Goal: Use online tool/utility

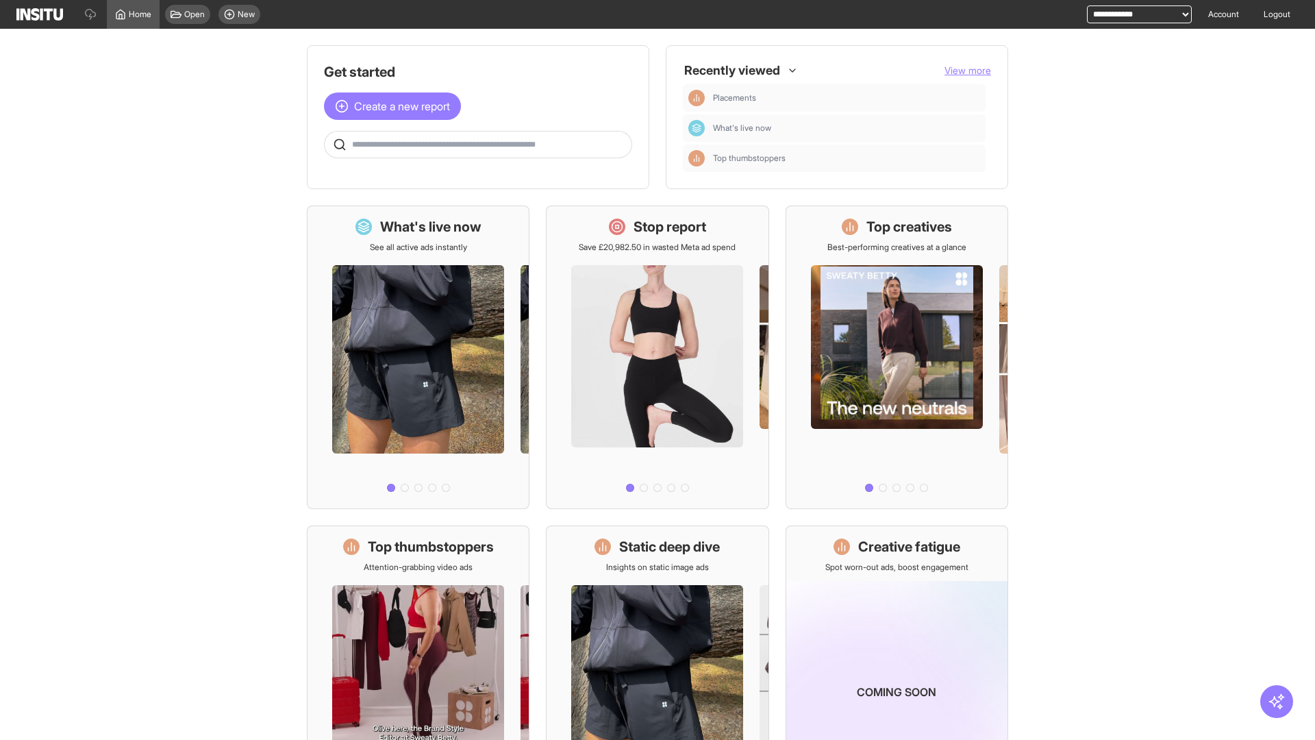
scroll to position [64, 0]
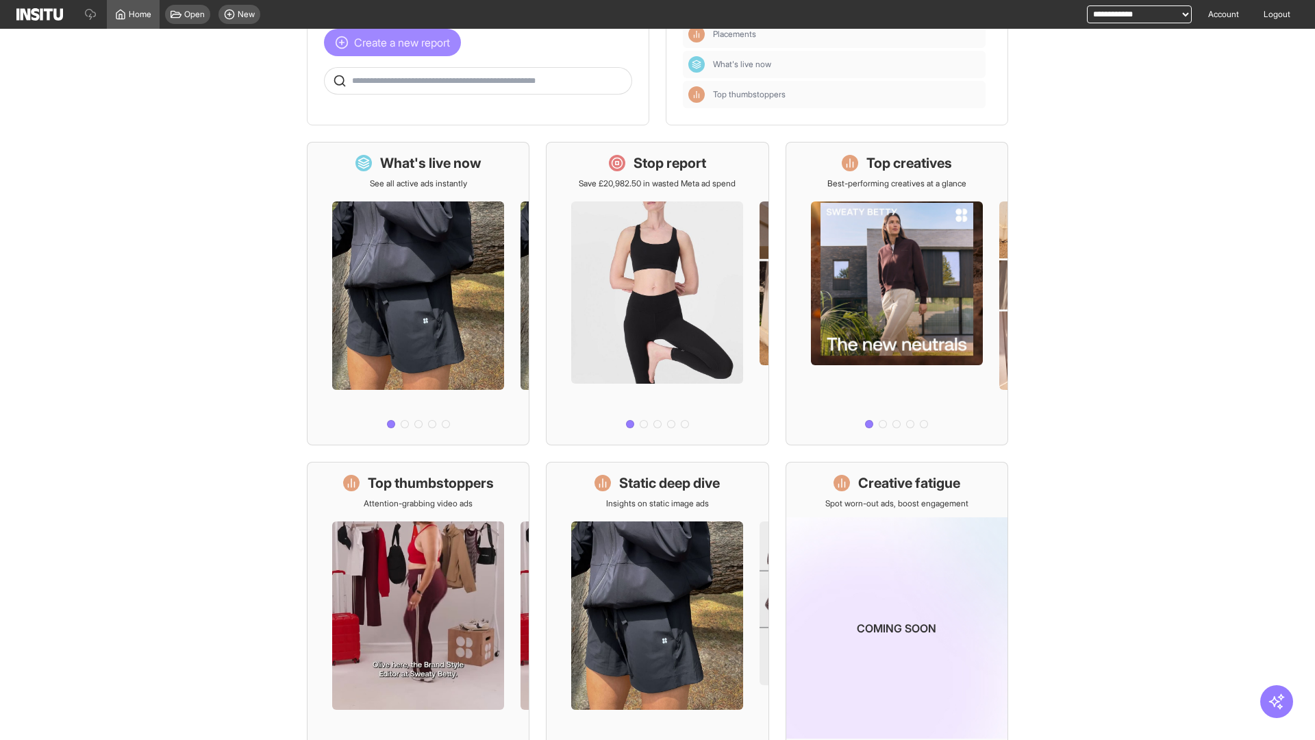
click at [396, 42] on span "Create a new report" at bounding box center [402, 42] width 96 height 16
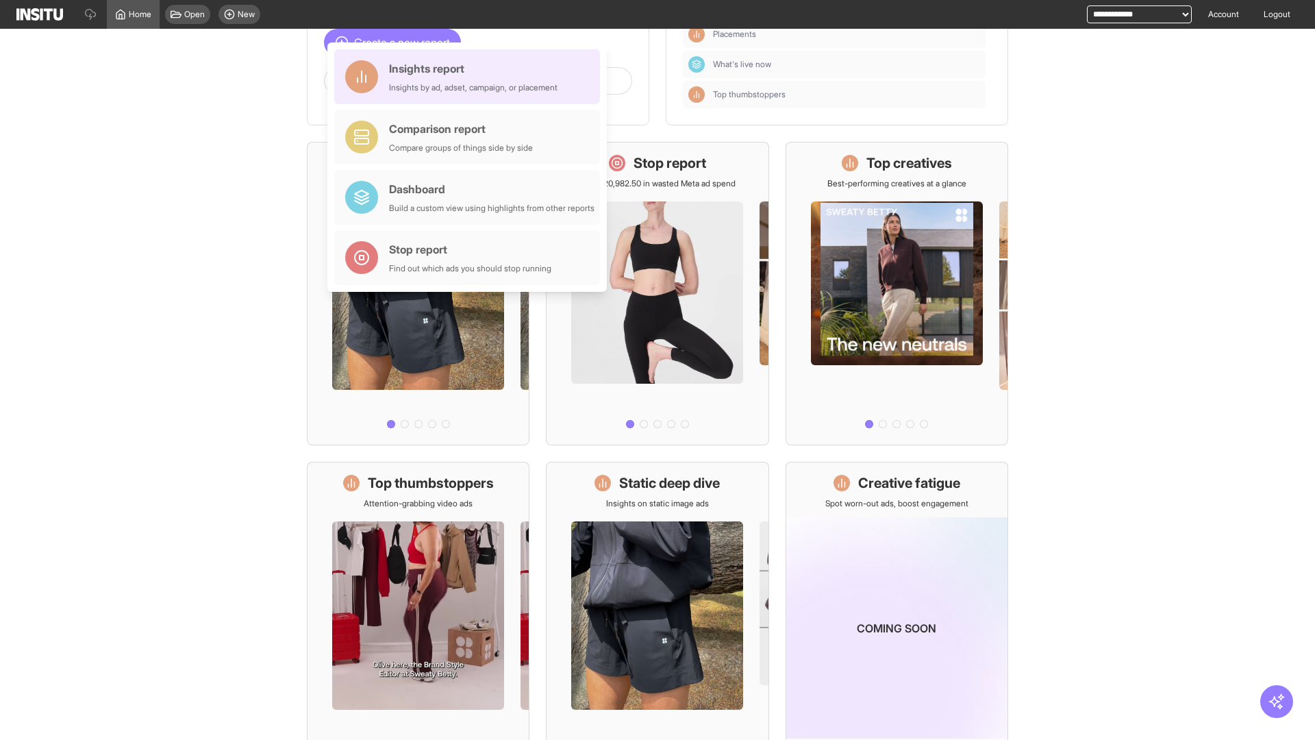
click at [470, 77] on div "Insights report Insights by ad, adset, campaign, or placement" at bounding box center [473, 76] width 168 height 33
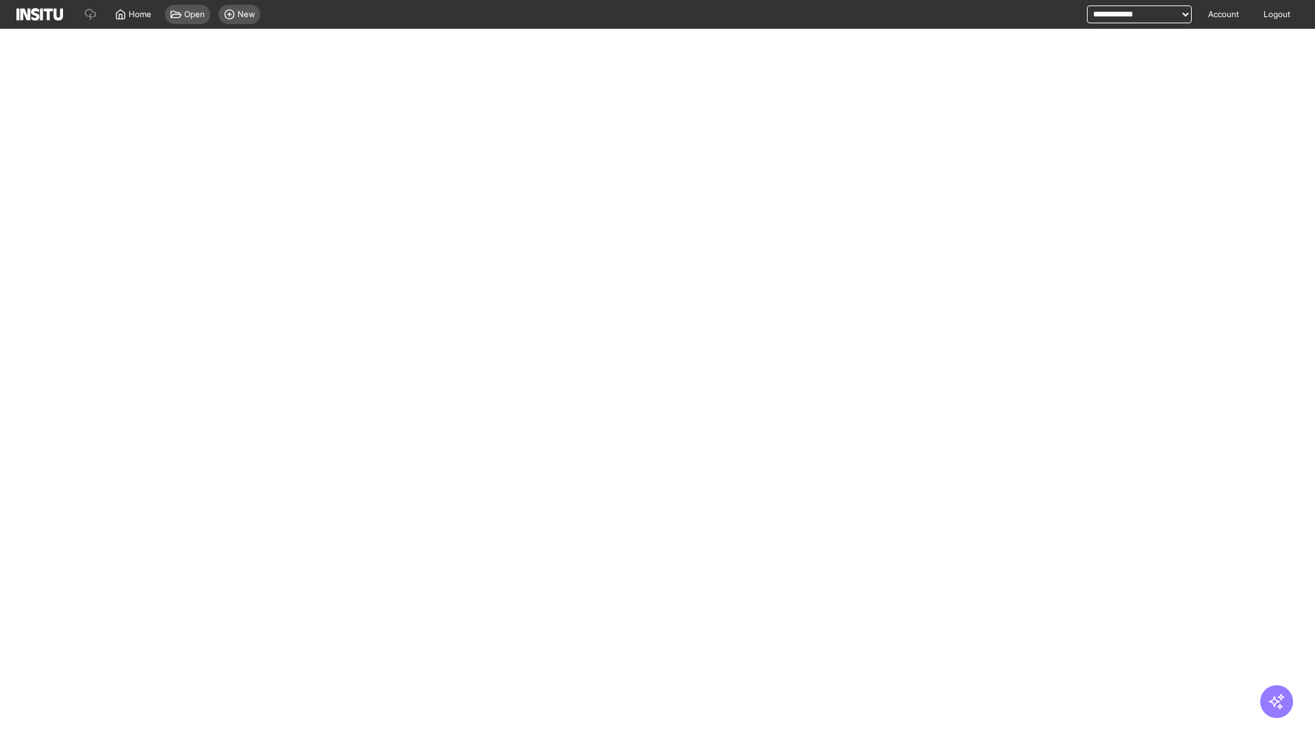
select select "**"
